Goal: Transaction & Acquisition: Obtain resource

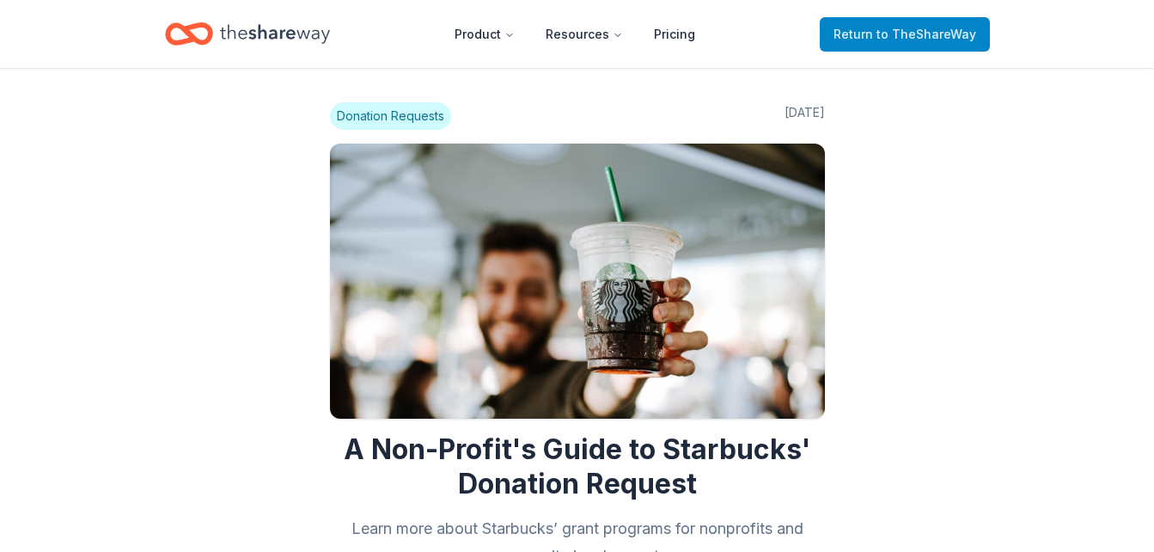
click at [860, 37] on span "Return to TheShareWay" at bounding box center [904, 34] width 143 height 21
click at [862, 37] on span "Return to TheShareWay" at bounding box center [904, 34] width 143 height 21
click at [281, 33] on icon "Home" at bounding box center [275, 33] width 110 height 19
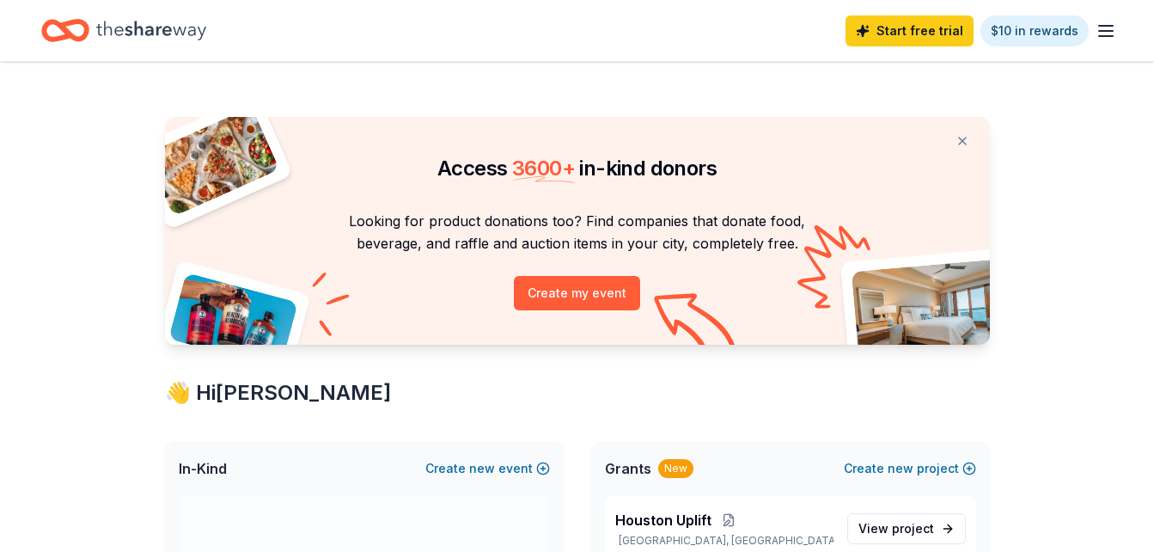
click at [1110, 38] on icon "button" at bounding box center [1105, 31] width 21 height 21
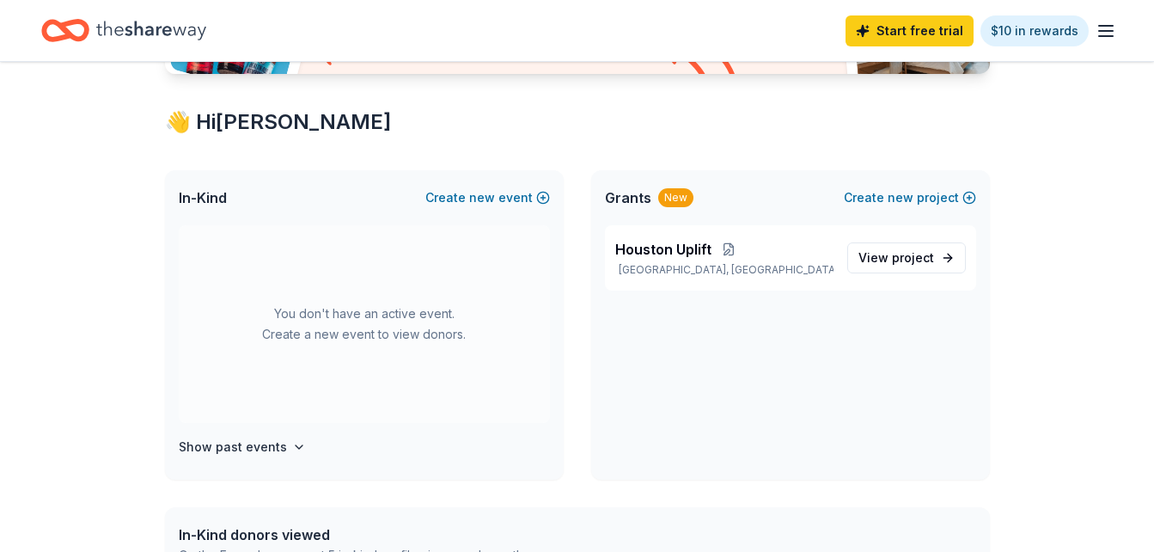
scroll to position [273, 0]
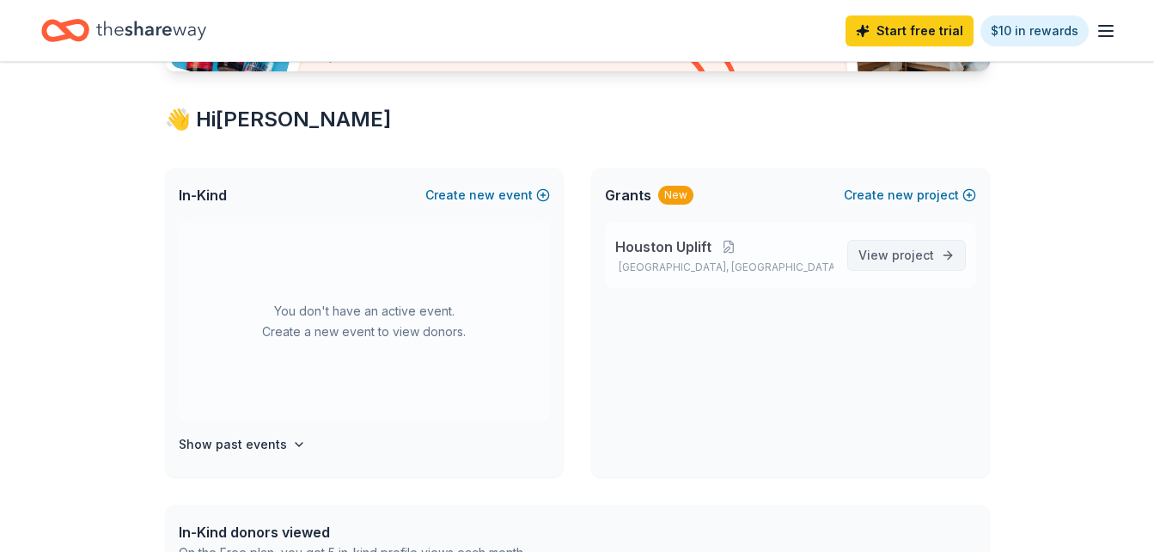
click at [894, 251] on span "project" at bounding box center [913, 254] width 42 height 15
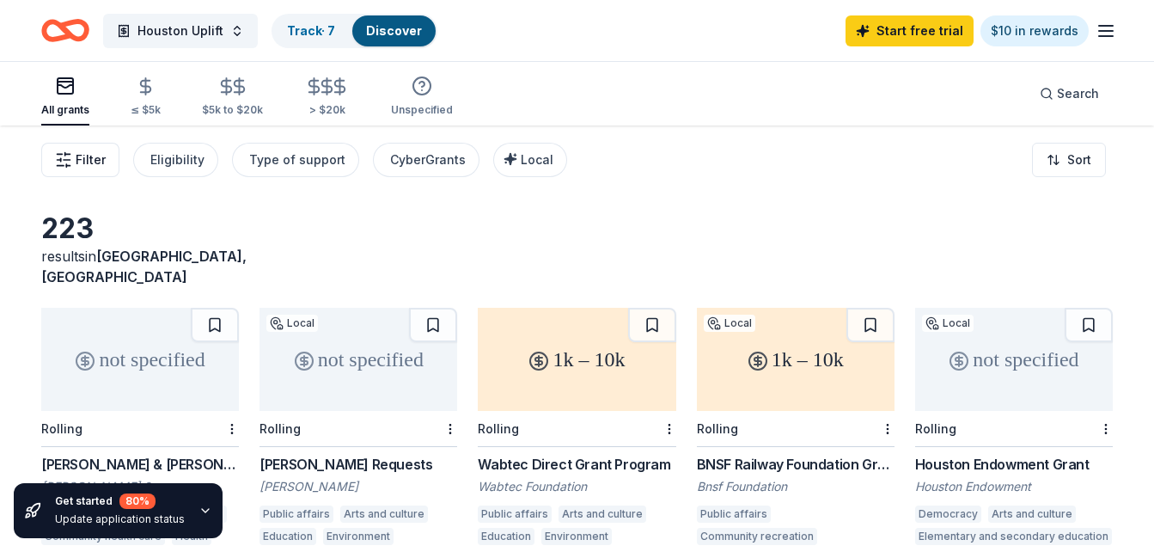
click at [82, 149] on span "Filter" at bounding box center [91, 159] width 30 height 21
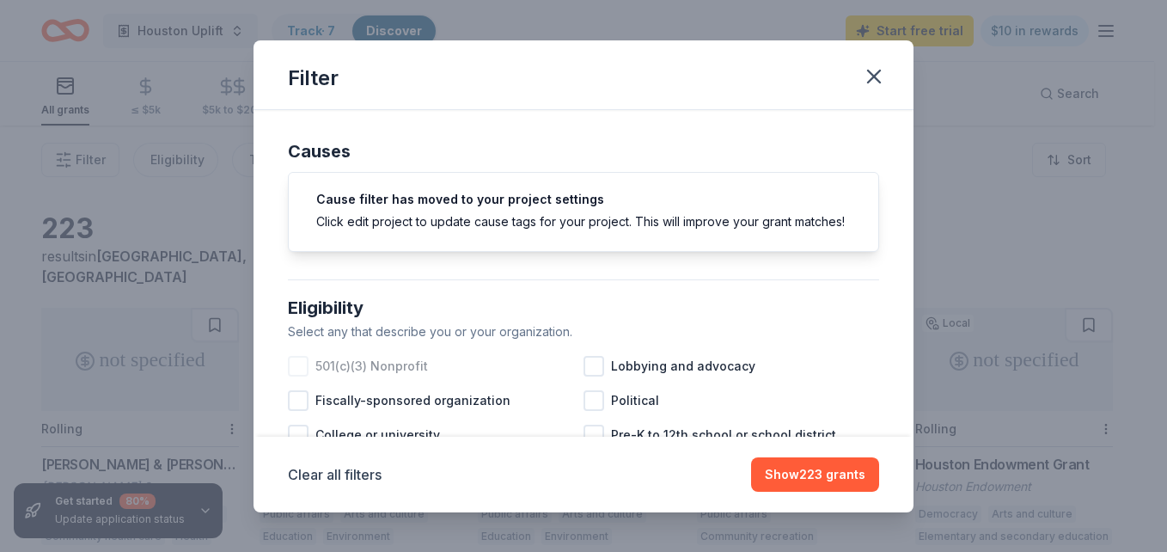
click at [405, 376] on span "501(c)(3) Nonprofit" at bounding box center [371, 366] width 113 height 21
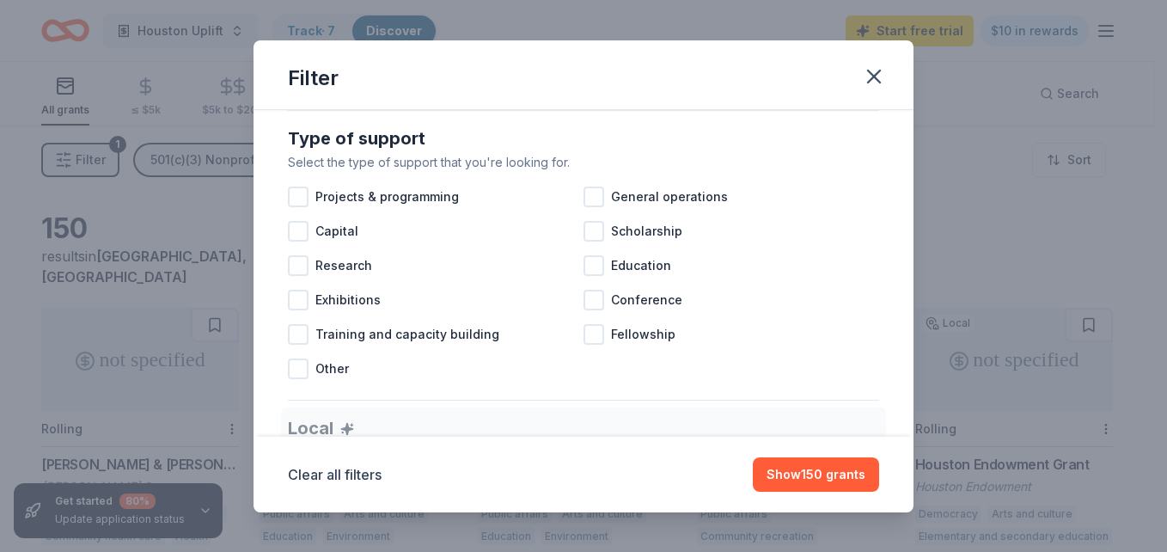
scroll to position [691, 0]
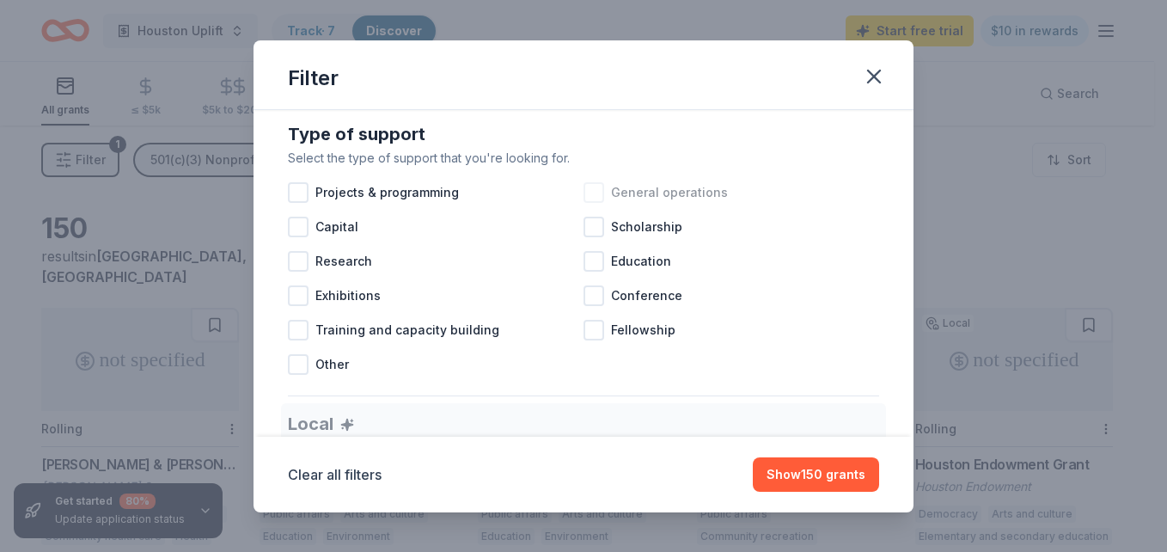
click at [592, 210] on div "General operations" at bounding box center [731, 192] width 296 height 34
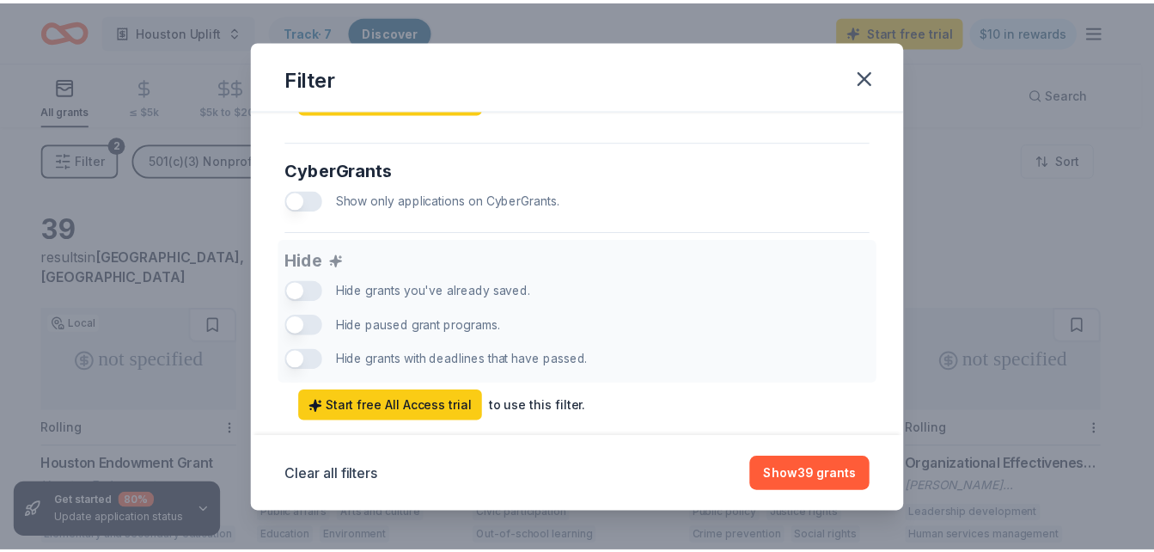
scroll to position [1151, 0]
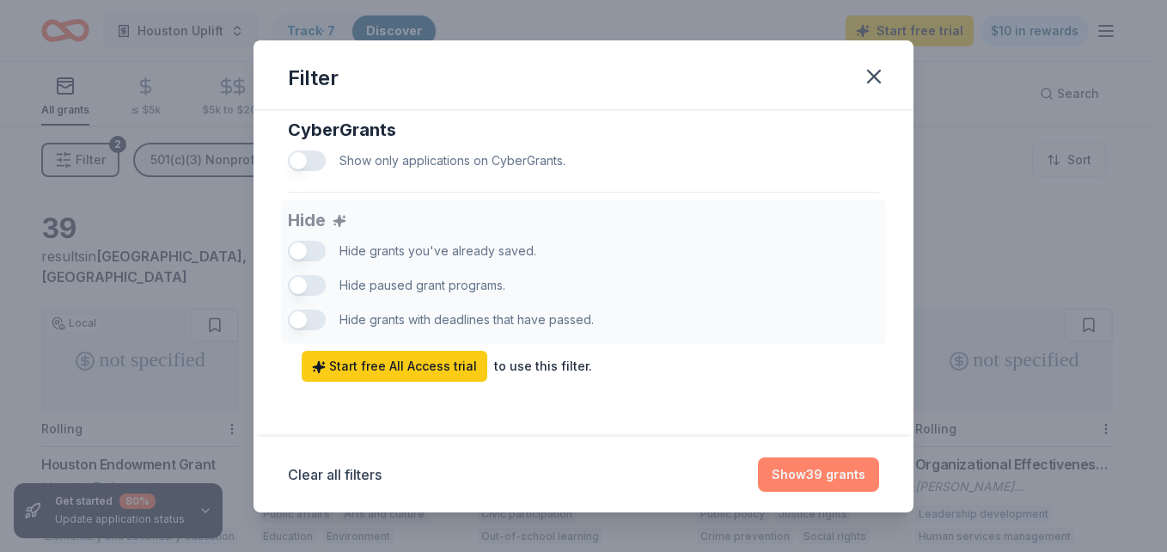
click at [840, 490] on button "Show 39 grants" at bounding box center [818, 474] width 121 height 34
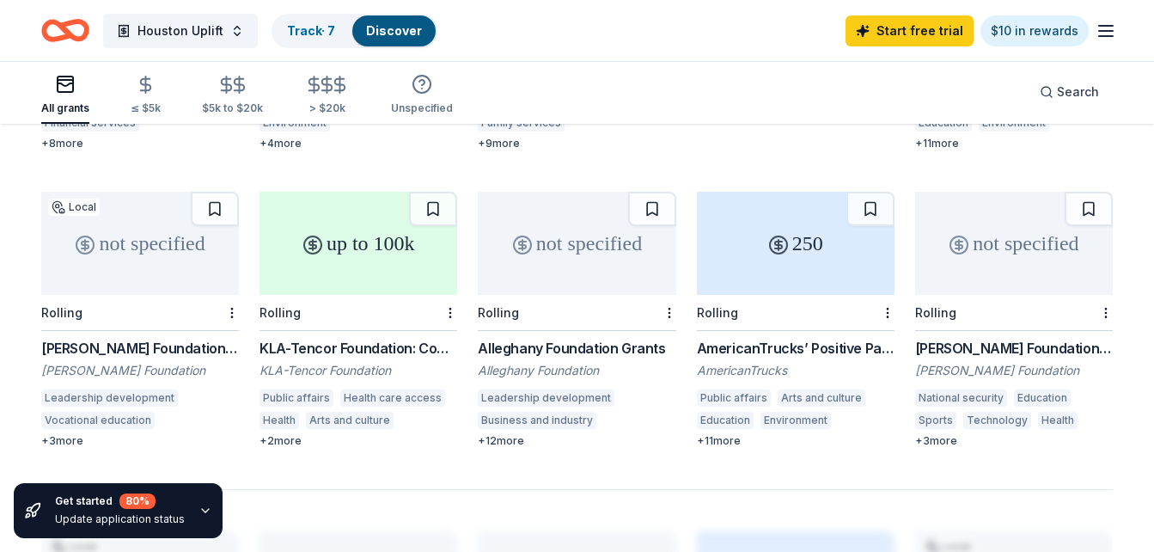
scroll to position [1004, 0]
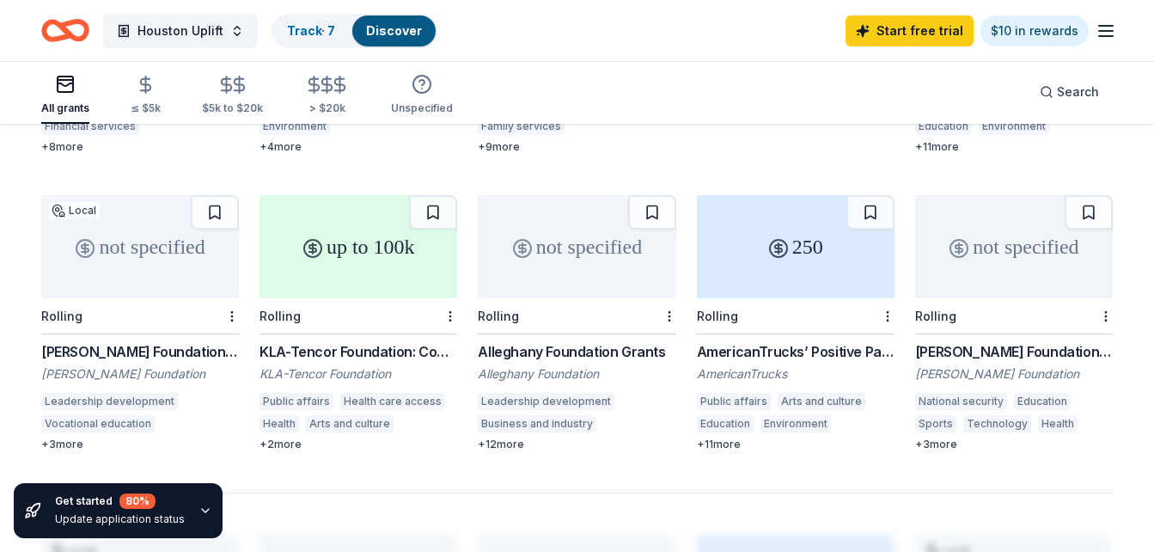
click at [976, 341] on div "[PERSON_NAME] Foundation - Nationwide Grants" at bounding box center [1014, 351] width 198 height 21
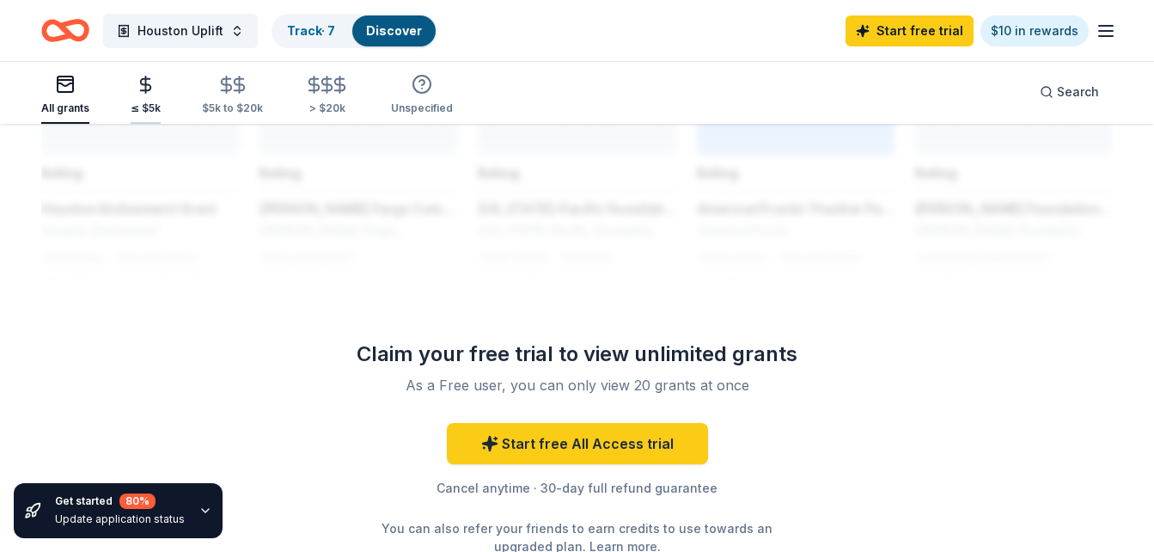
click at [156, 86] on div "All grants ≤ $5k $5k to $20k > $20k Unspecified" at bounding box center [246, 95] width 411 height 57
click at [154, 88] on div "button" at bounding box center [146, 85] width 30 height 20
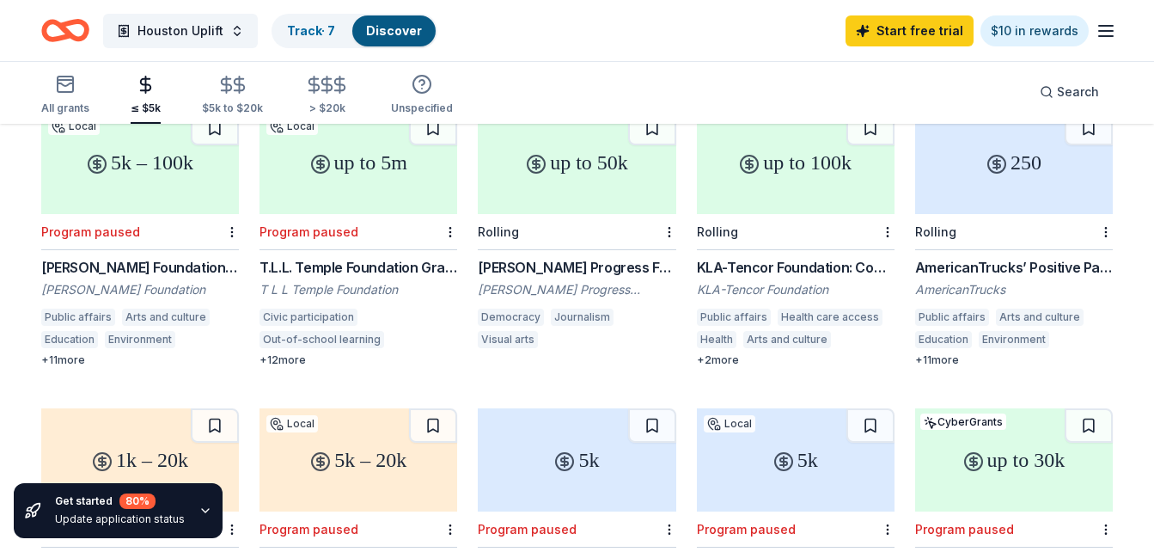
scroll to position [204, 0]
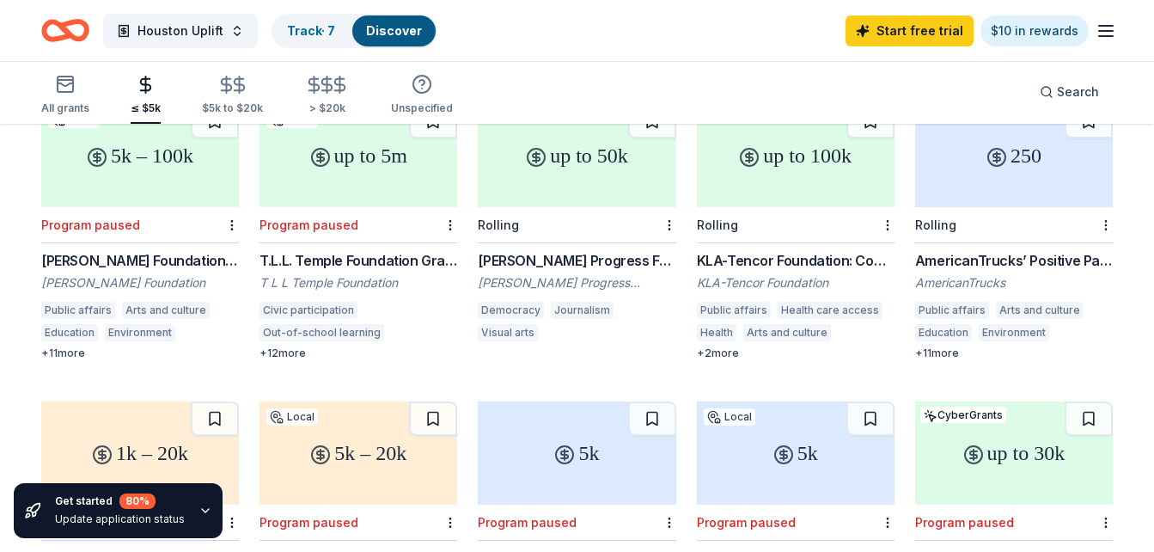
click at [841, 274] on div "KLA-Tencor Foundation" at bounding box center [796, 282] width 198 height 17
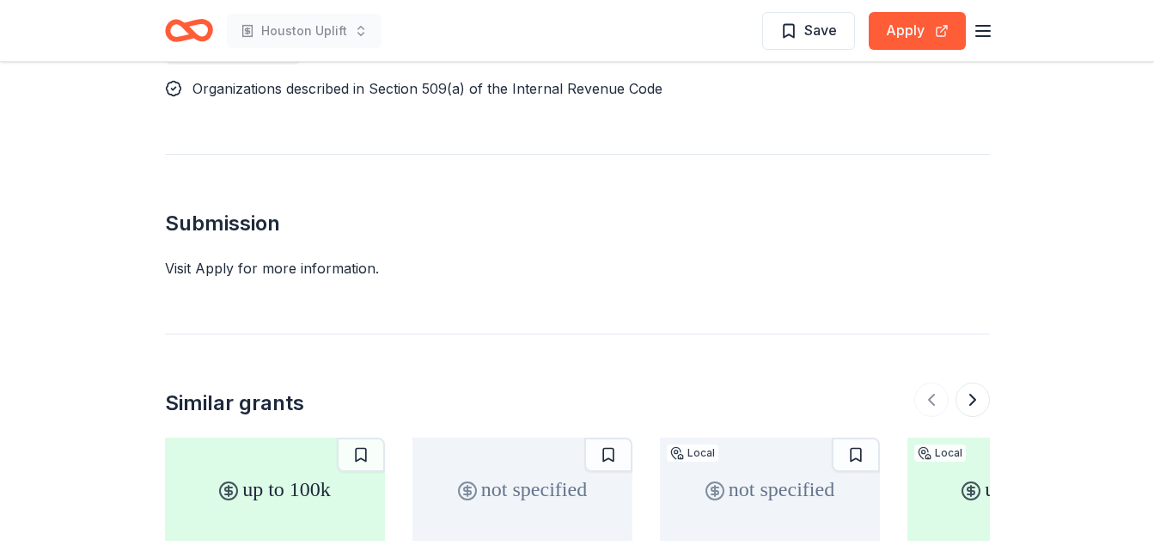
scroll to position [1250, 0]
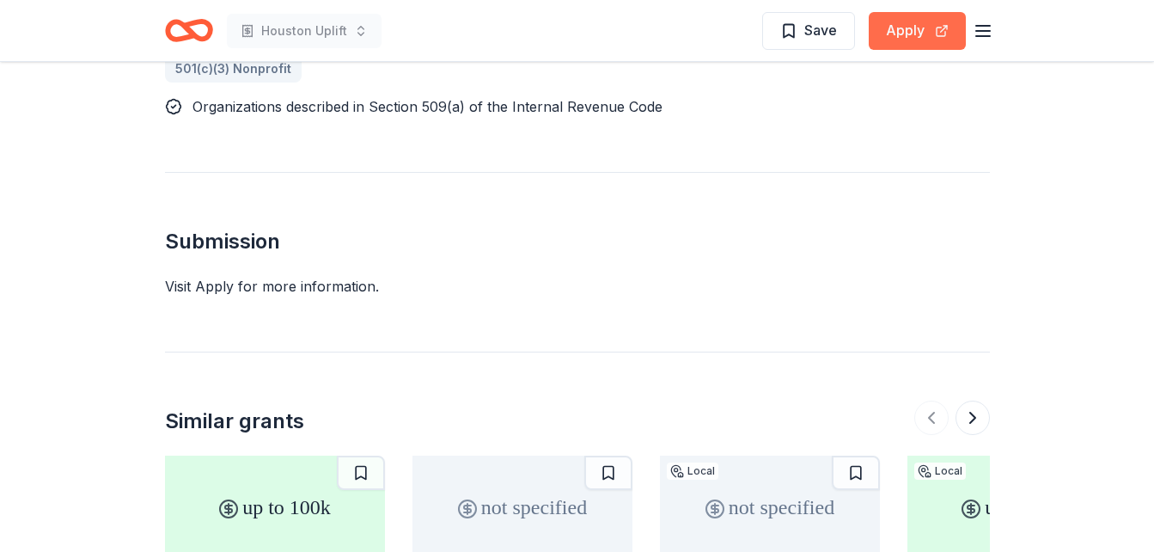
click at [926, 41] on button "Apply" at bounding box center [917, 31] width 97 height 38
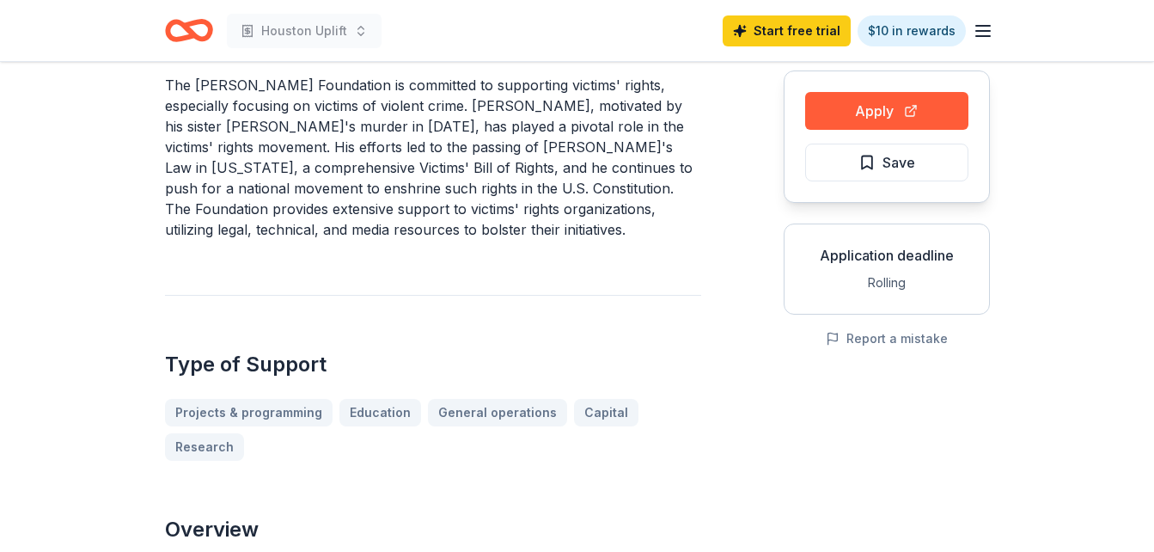
scroll to position [0, 0]
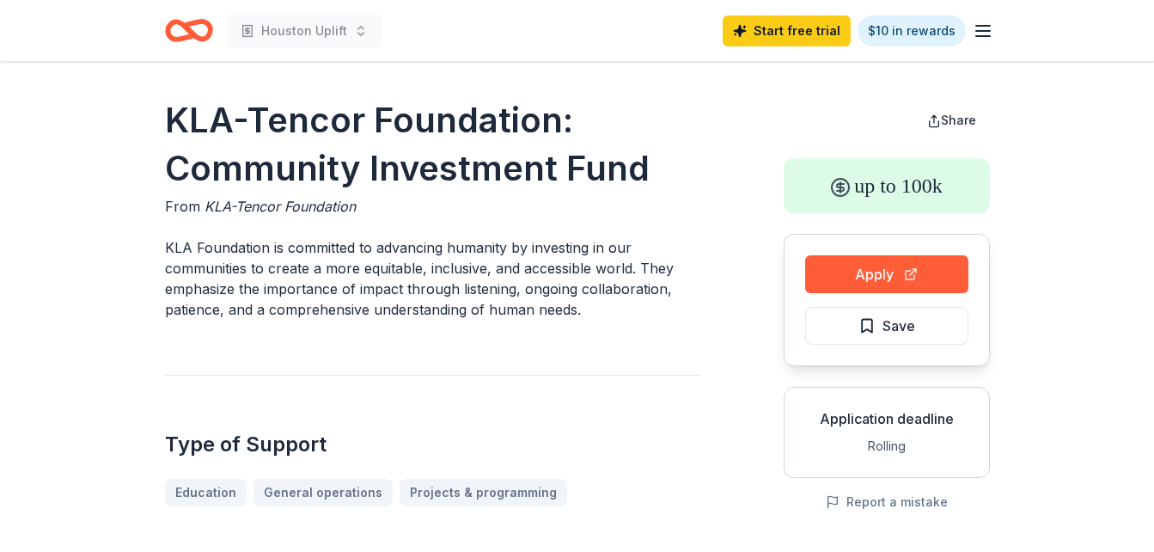
click at [886, 260] on button "Apply" at bounding box center [886, 274] width 163 height 38
